Goal: Navigation & Orientation: Find specific page/section

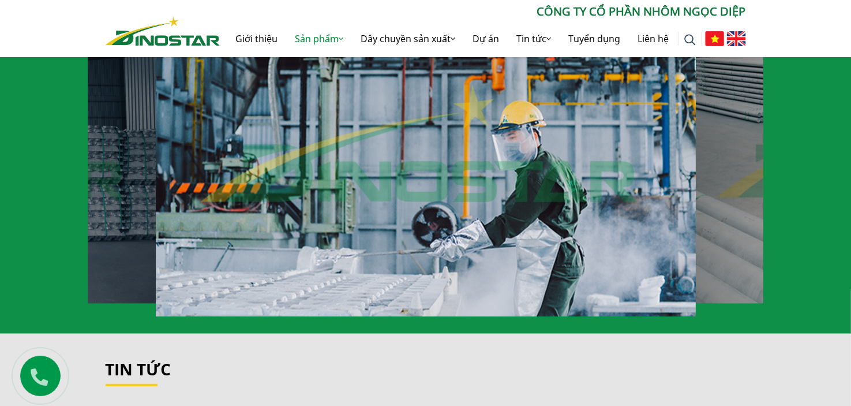
scroll to position [936, 0]
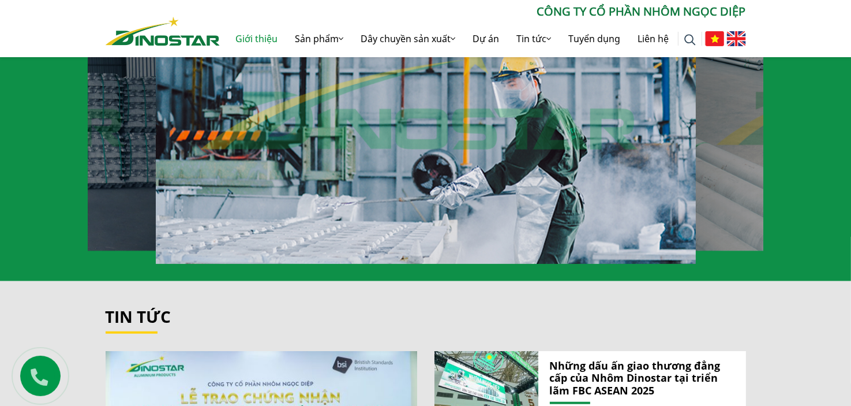
click at [259, 41] on link "Giới thiệu" at bounding box center [256, 38] width 59 height 37
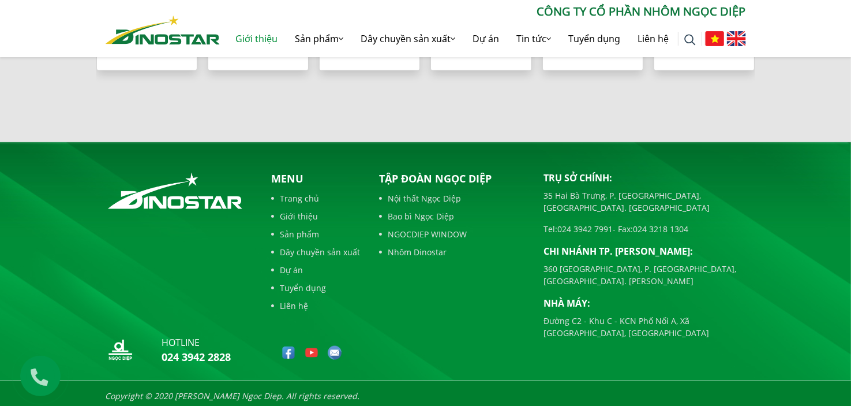
scroll to position [1215, 0]
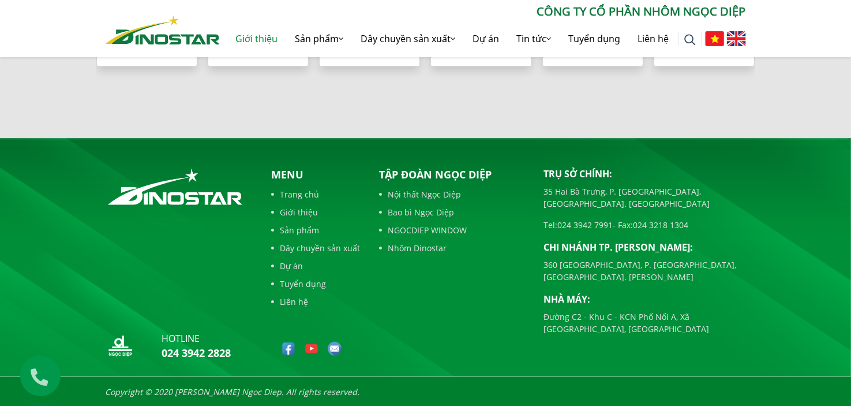
click at [293, 294] on div "Menu Trang chủ Giới thiệu Sản phẩm Dây chuyền sản xuất Dự án Tuyển dụng Liên hệ" at bounding box center [316, 240] width 89 height 147
click at [293, 299] on link "Liên hệ" at bounding box center [316, 301] width 89 height 12
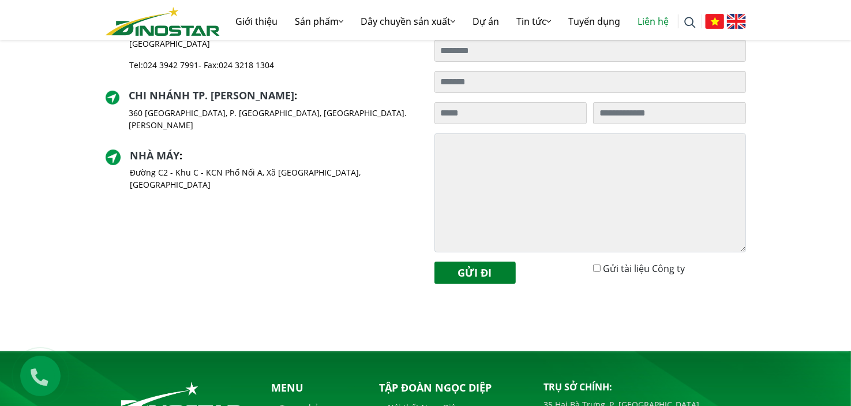
scroll to position [387, 0]
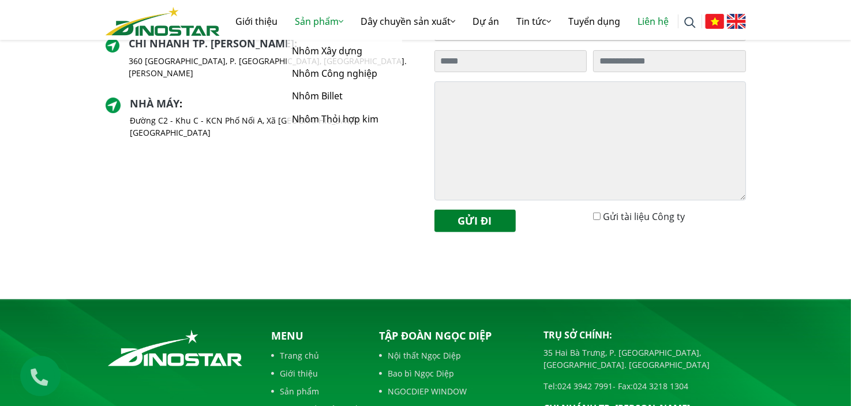
click at [318, 18] on link "Sản phẩm" at bounding box center [320, 21] width 66 height 37
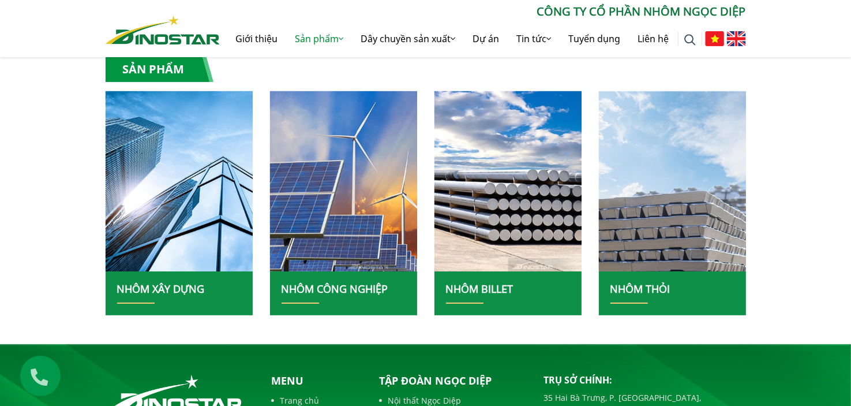
scroll to position [235, 0]
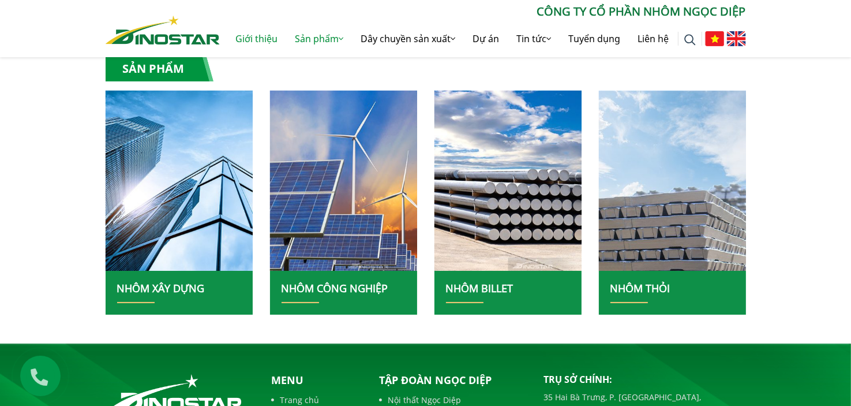
click at [240, 35] on link "Giới thiệu" at bounding box center [256, 38] width 59 height 37
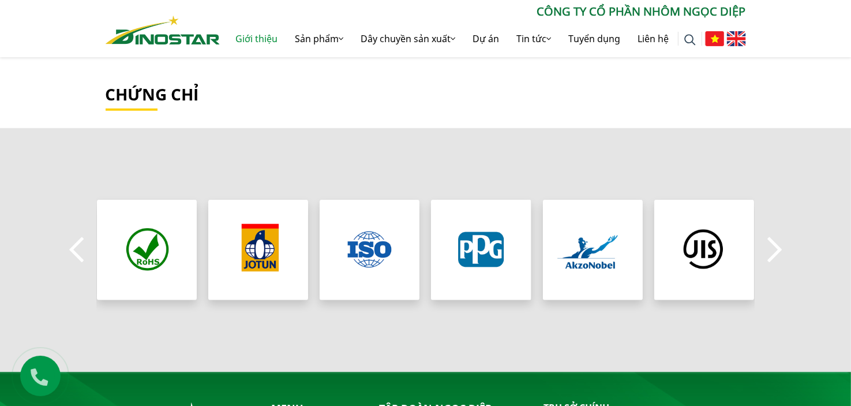
scroll to position [983, 0]
